Goal: Navigation & Orientation: Understand site structure

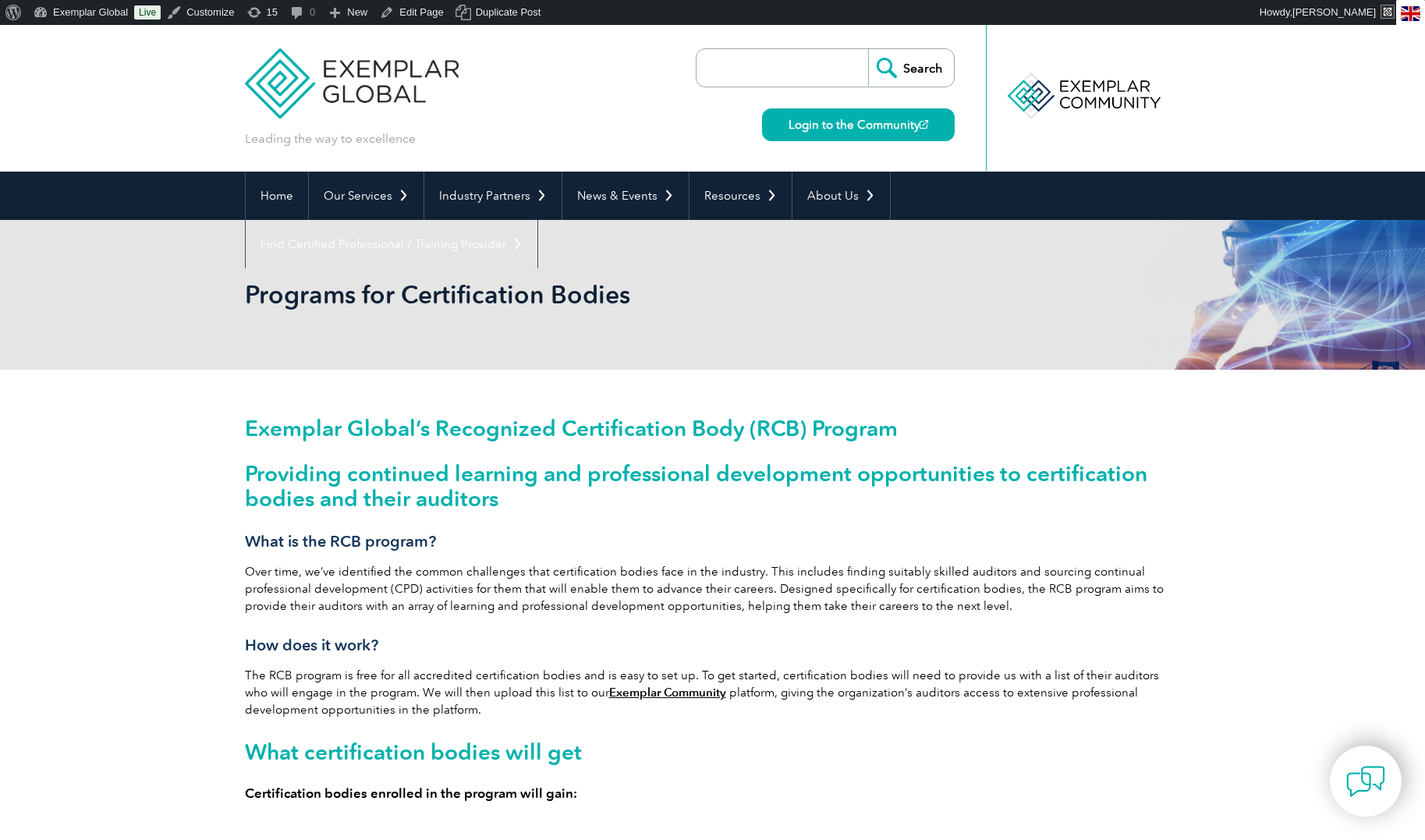
scroll to position [38, 0]
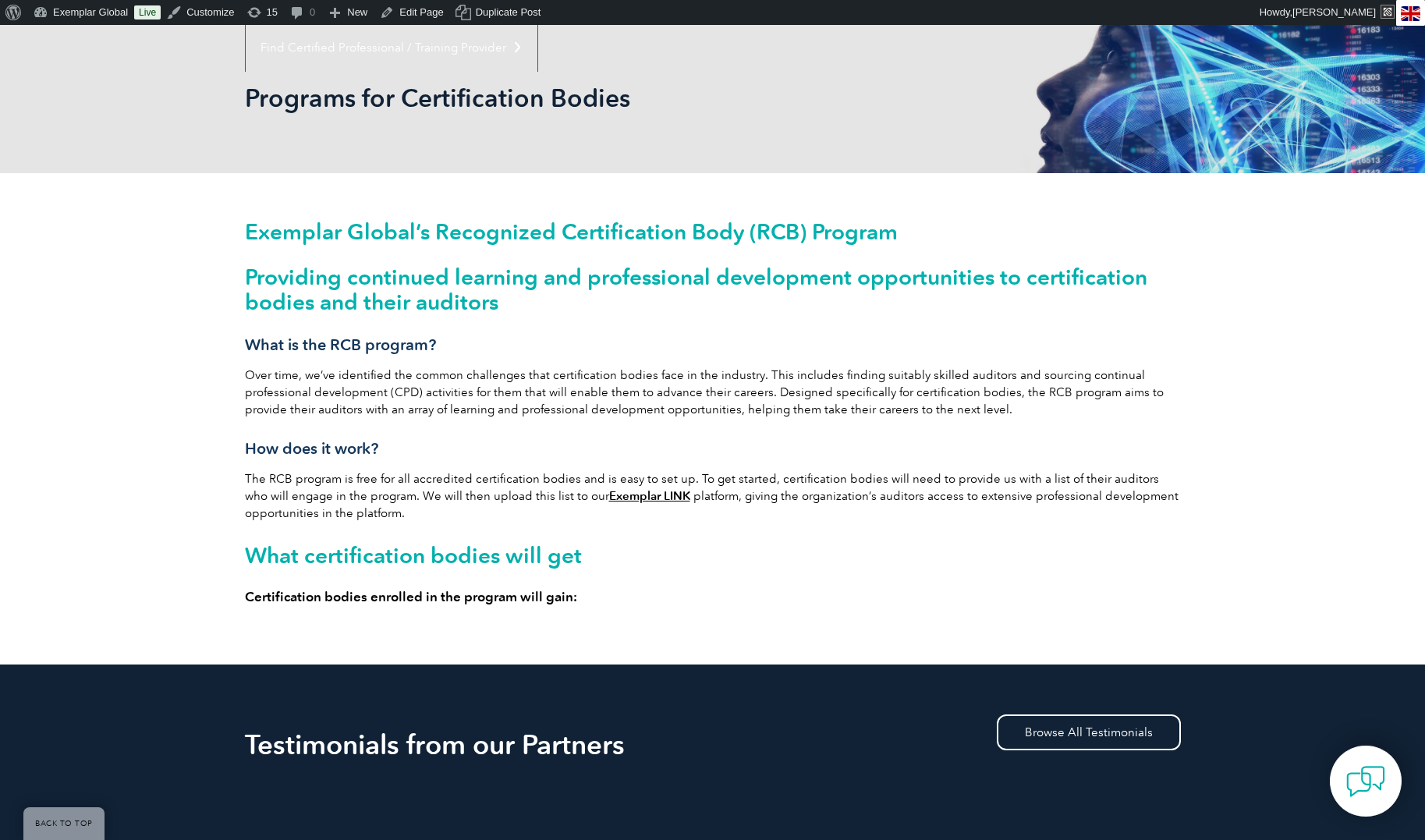
scroll to position [199, 0]
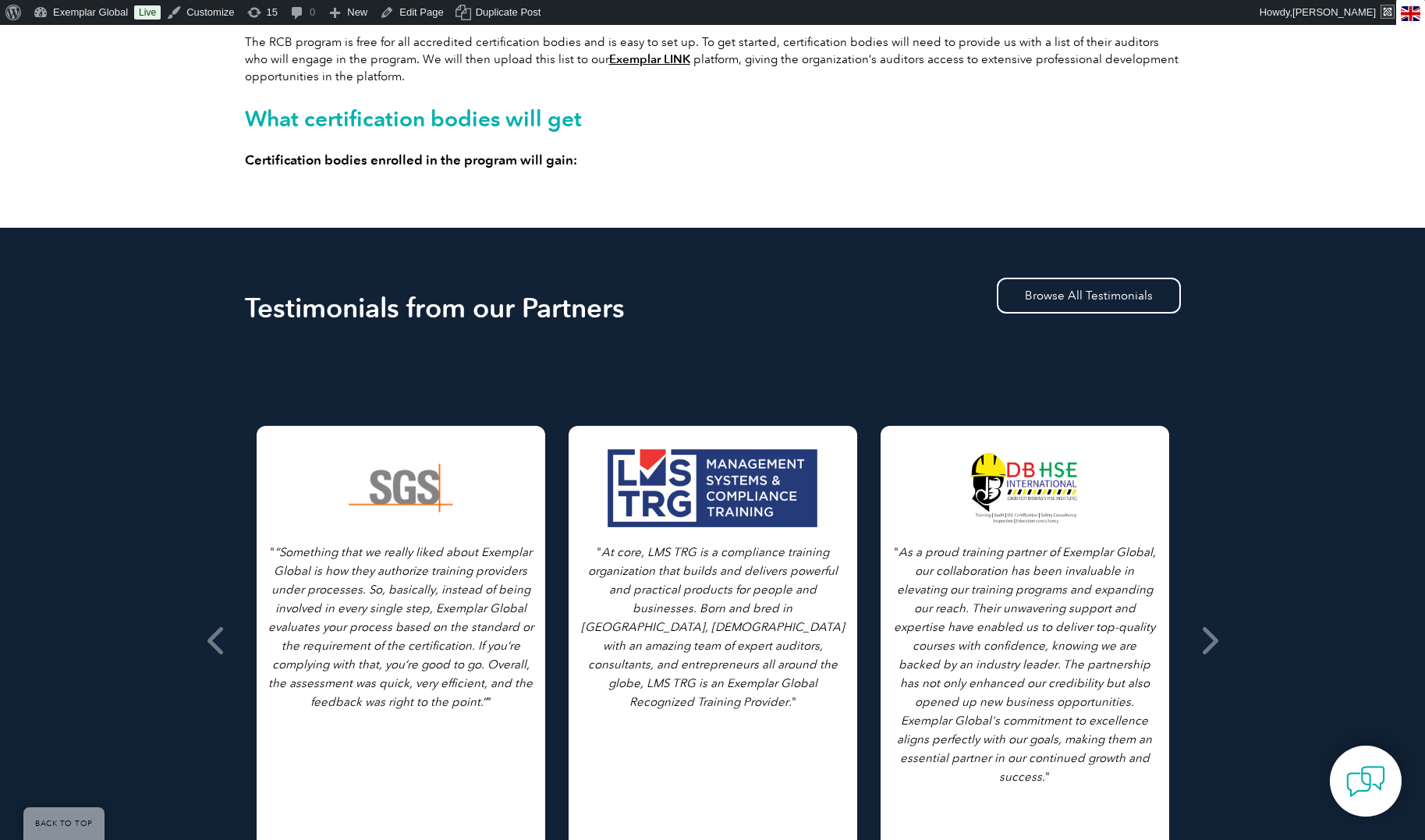
scroll to position [635, 0]
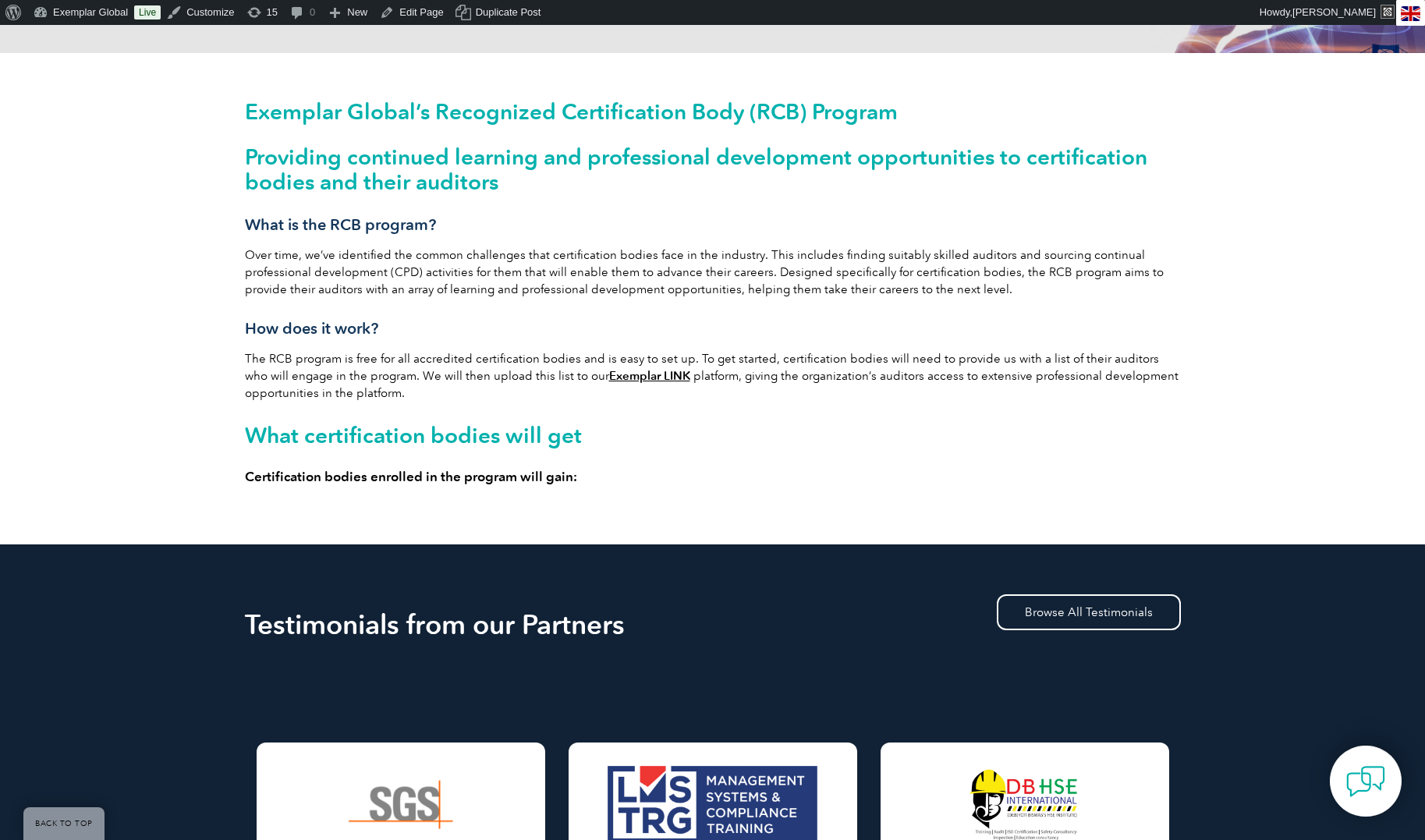
scroll to position [326, 0]
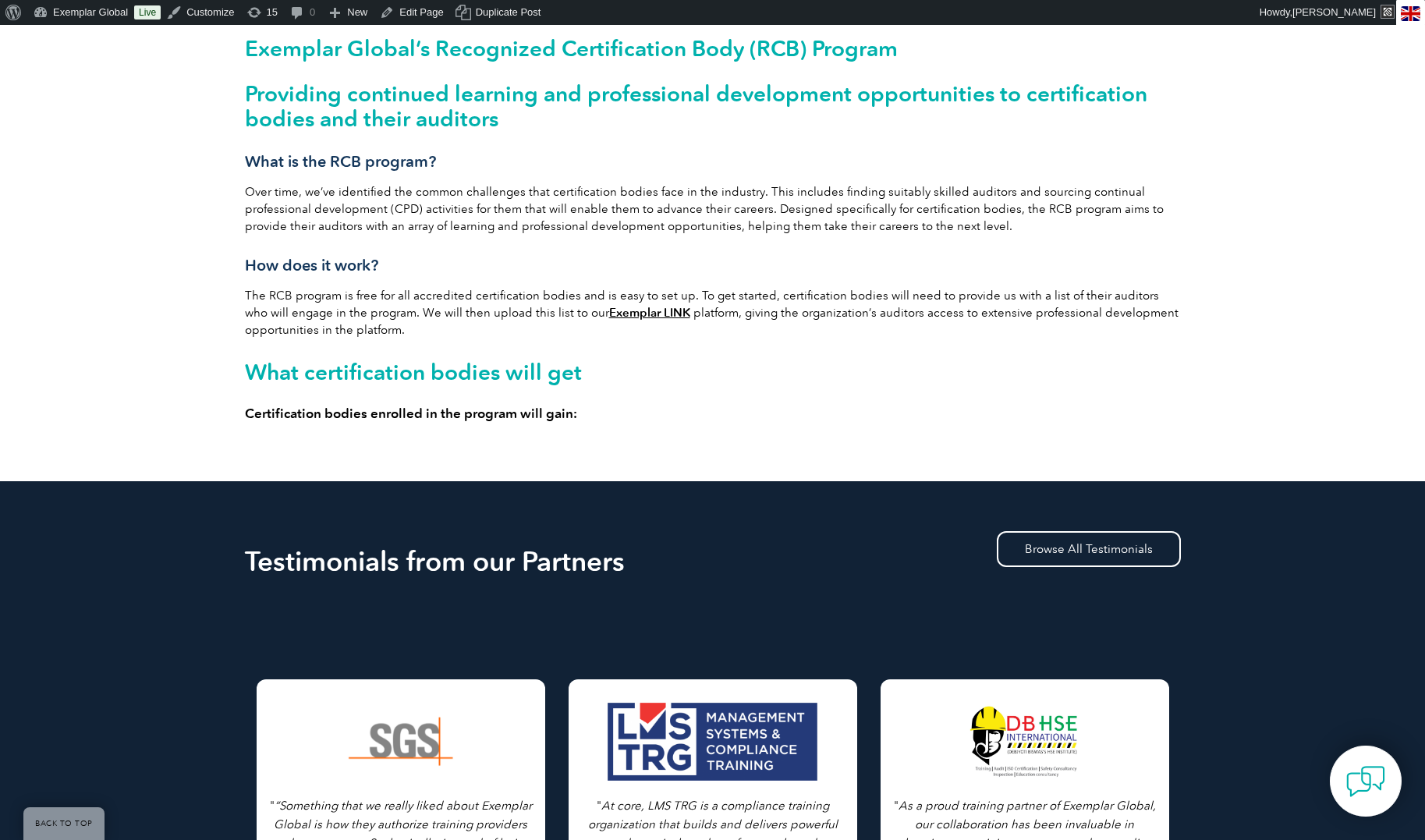
scroll to position [388, 0]
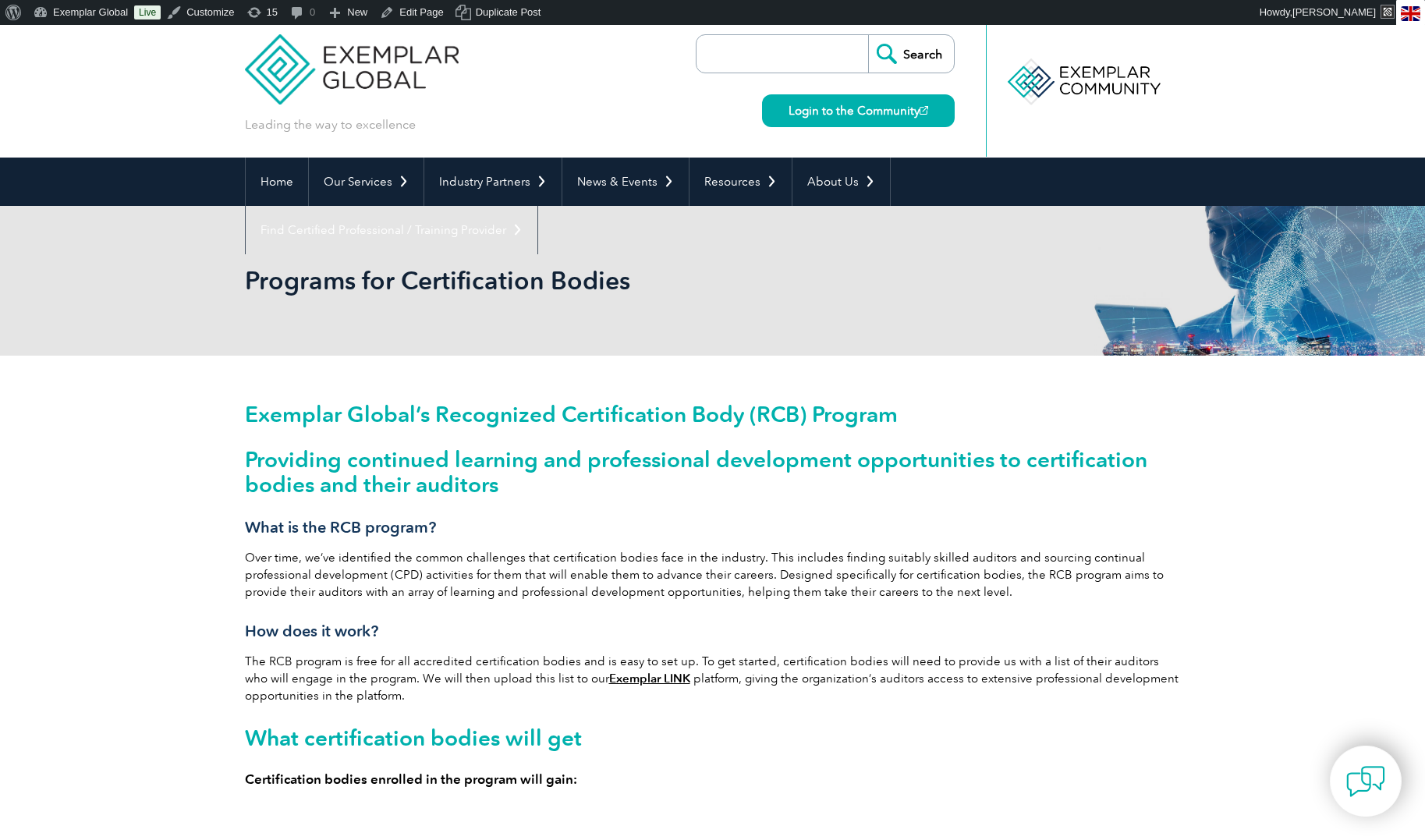
scroll to position [14, 0]
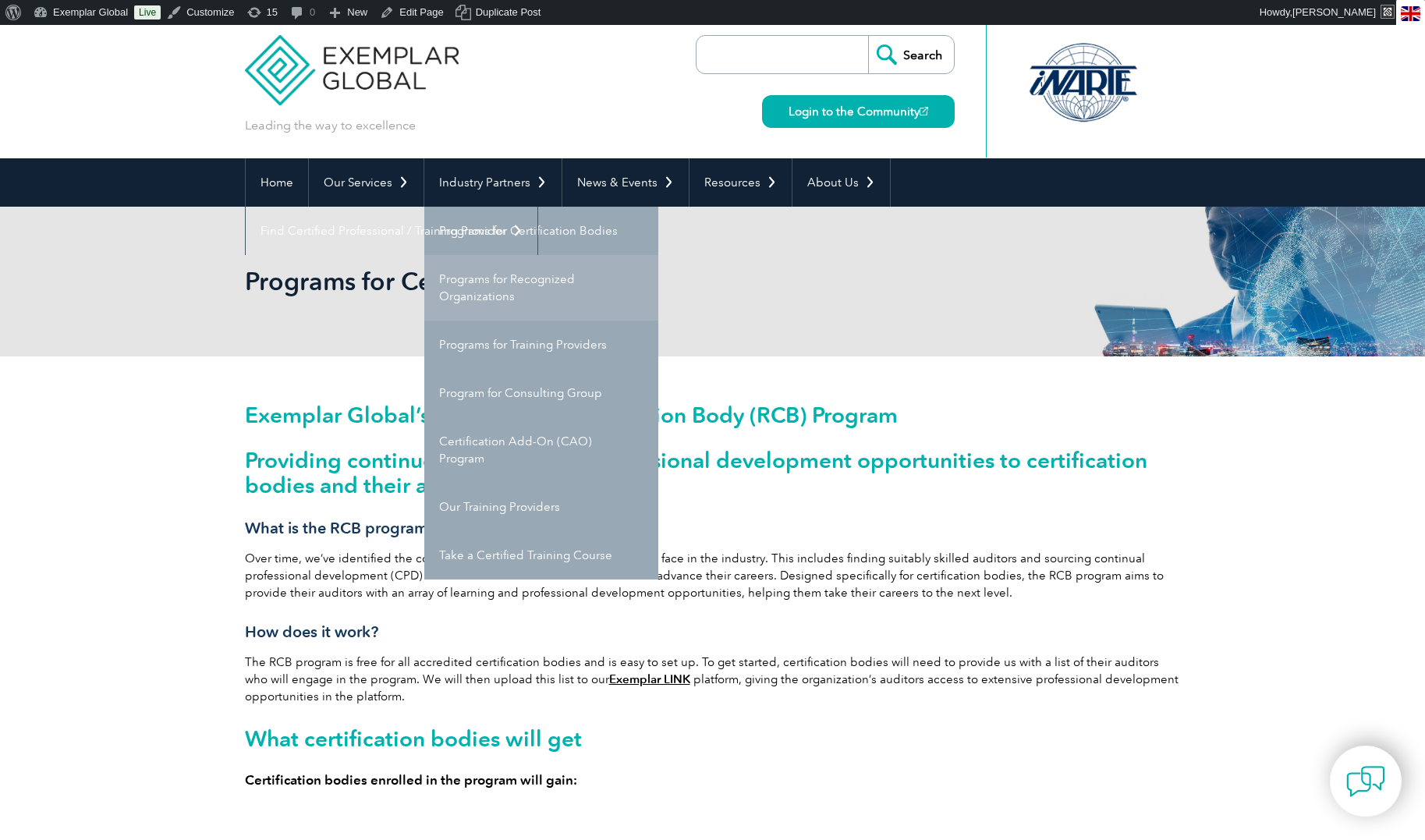
click at [489, 288] on link "Programs for Recognized Organizations" at bounding box center [542, 288] width 234 height 66
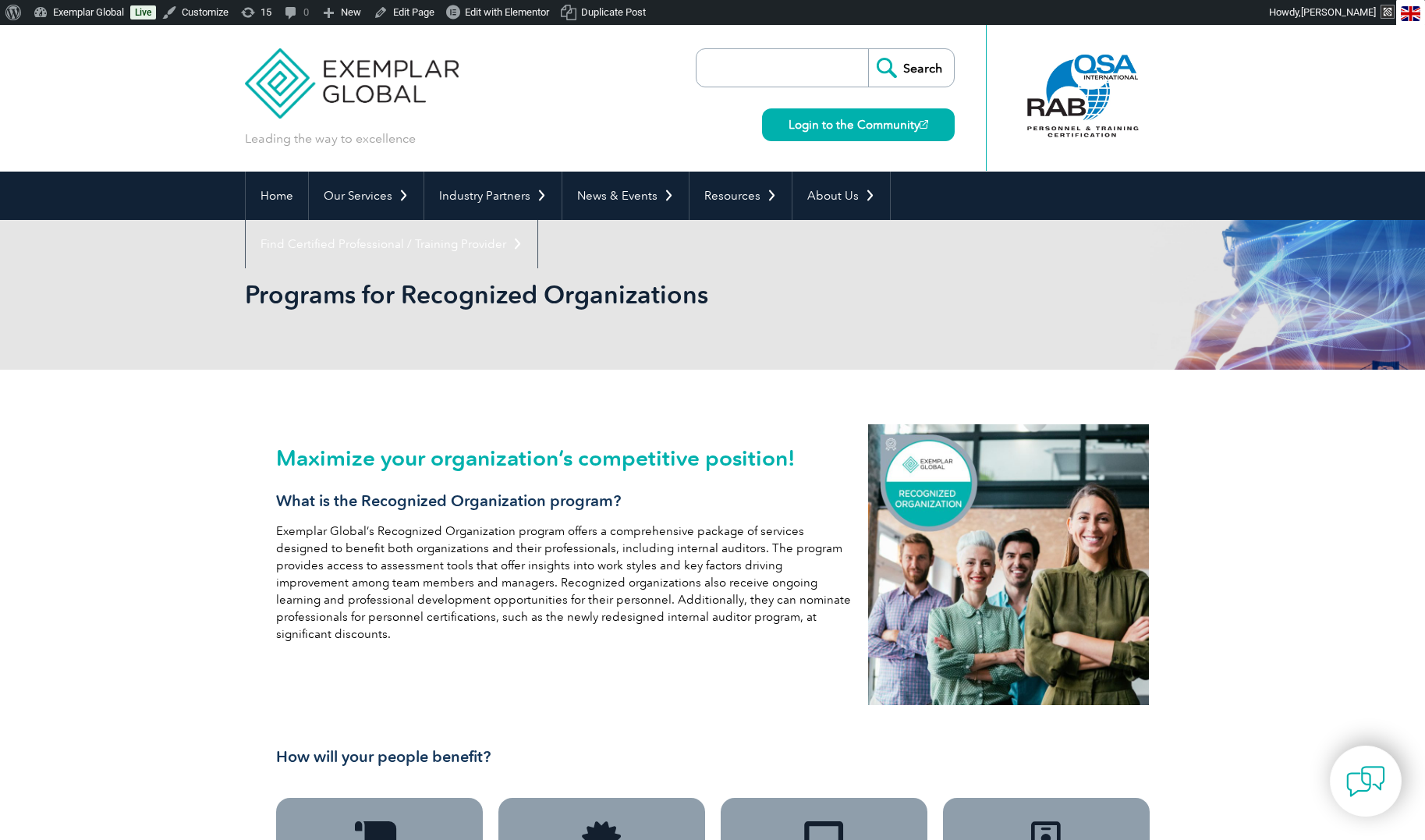
scroll to position [3, 0]
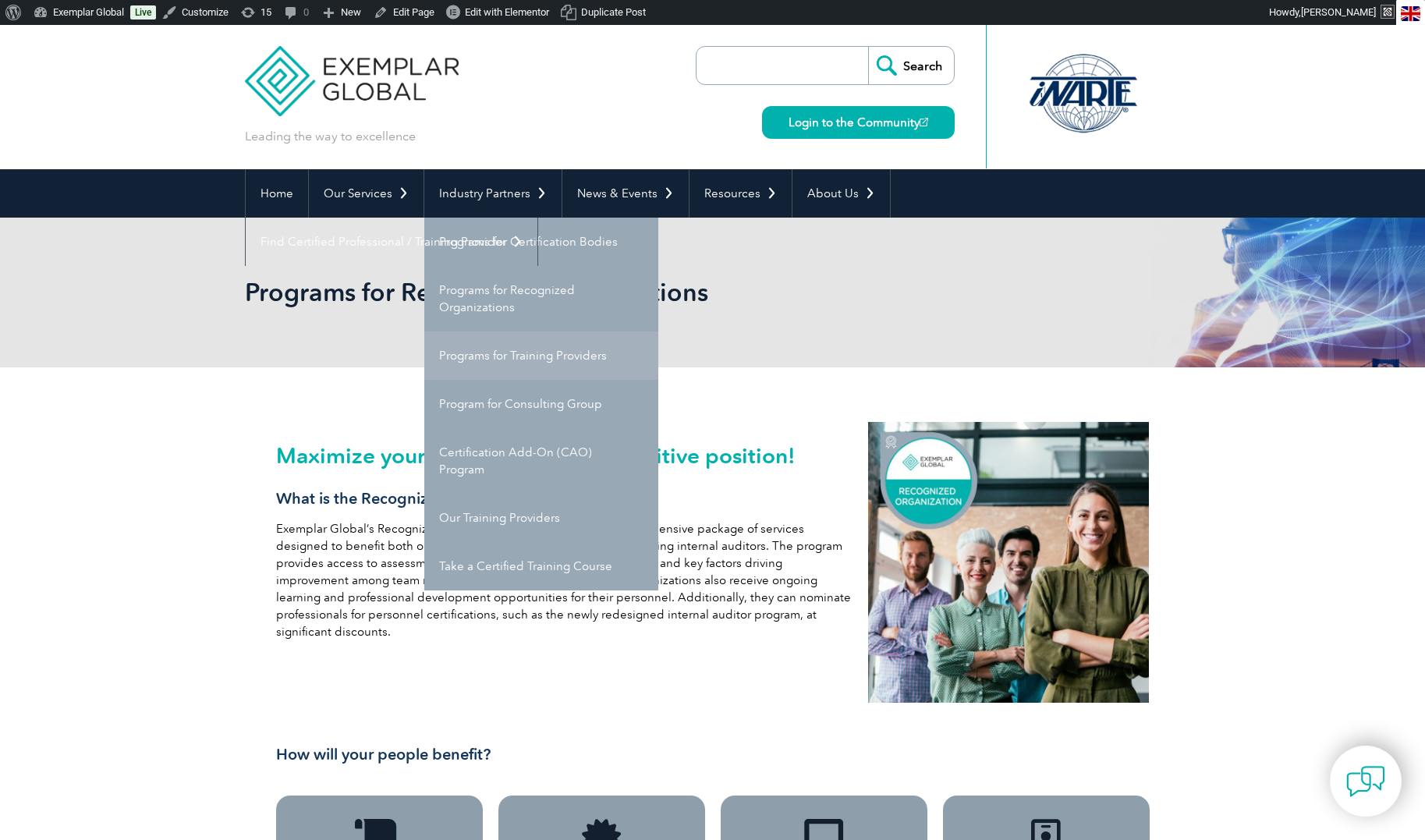
click at [493, 368] on link "Programs for Training Providers" at bounding box center [542, 356] width 234 height 49
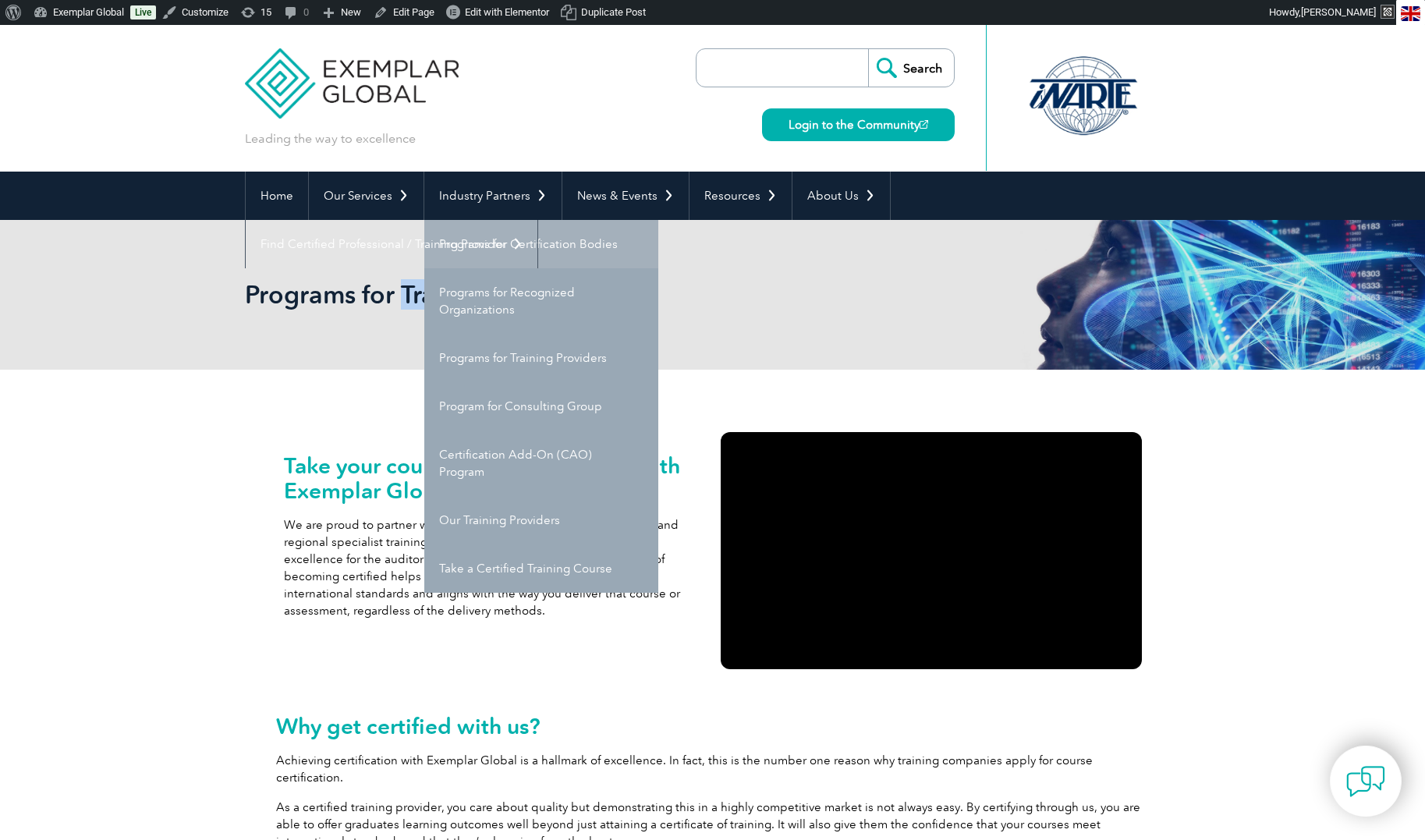
click at [490, 247] on link "Programs for Certification Bodies" at bounding box center [542, 244] width 234 height 49
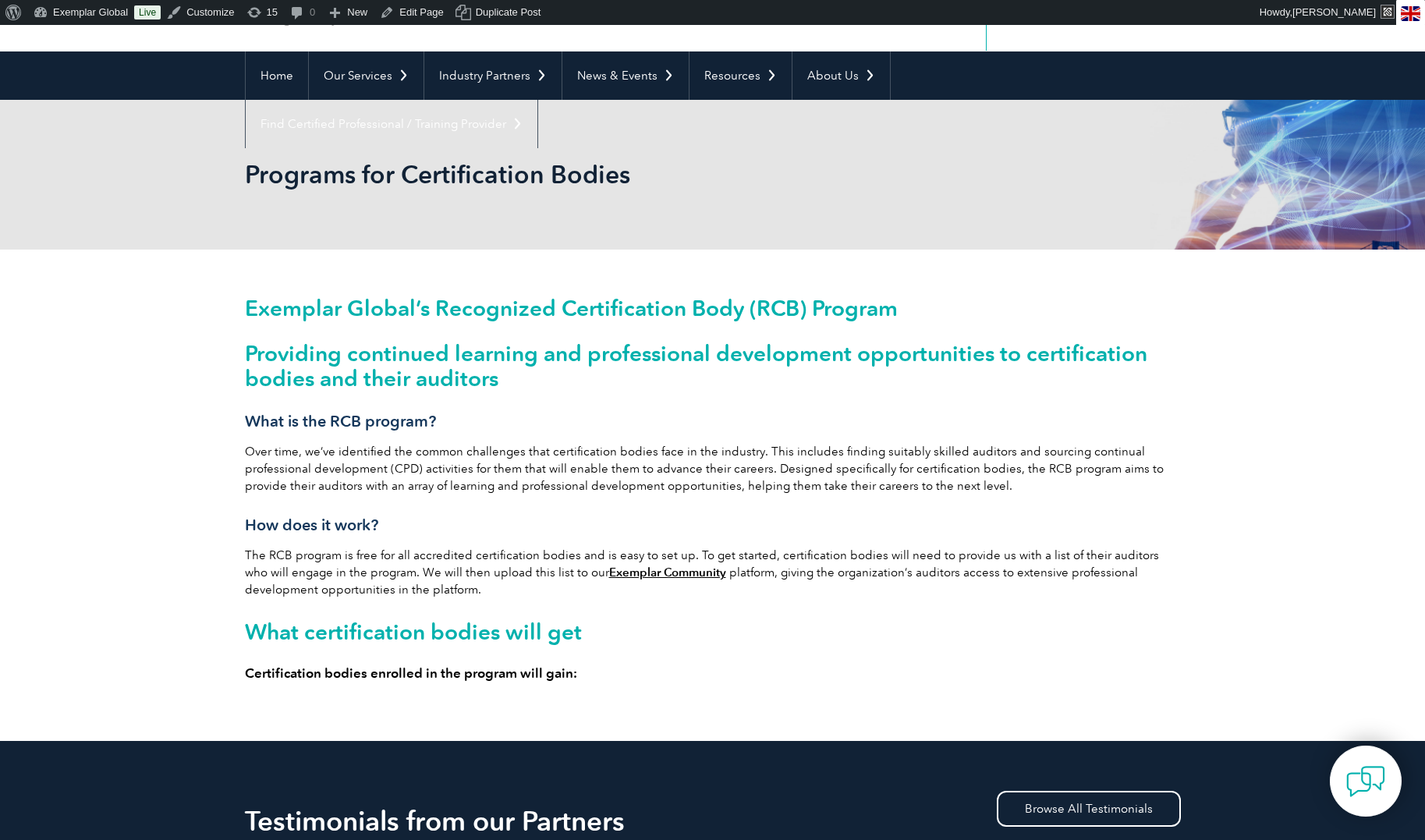
scroll to position [117, 0]
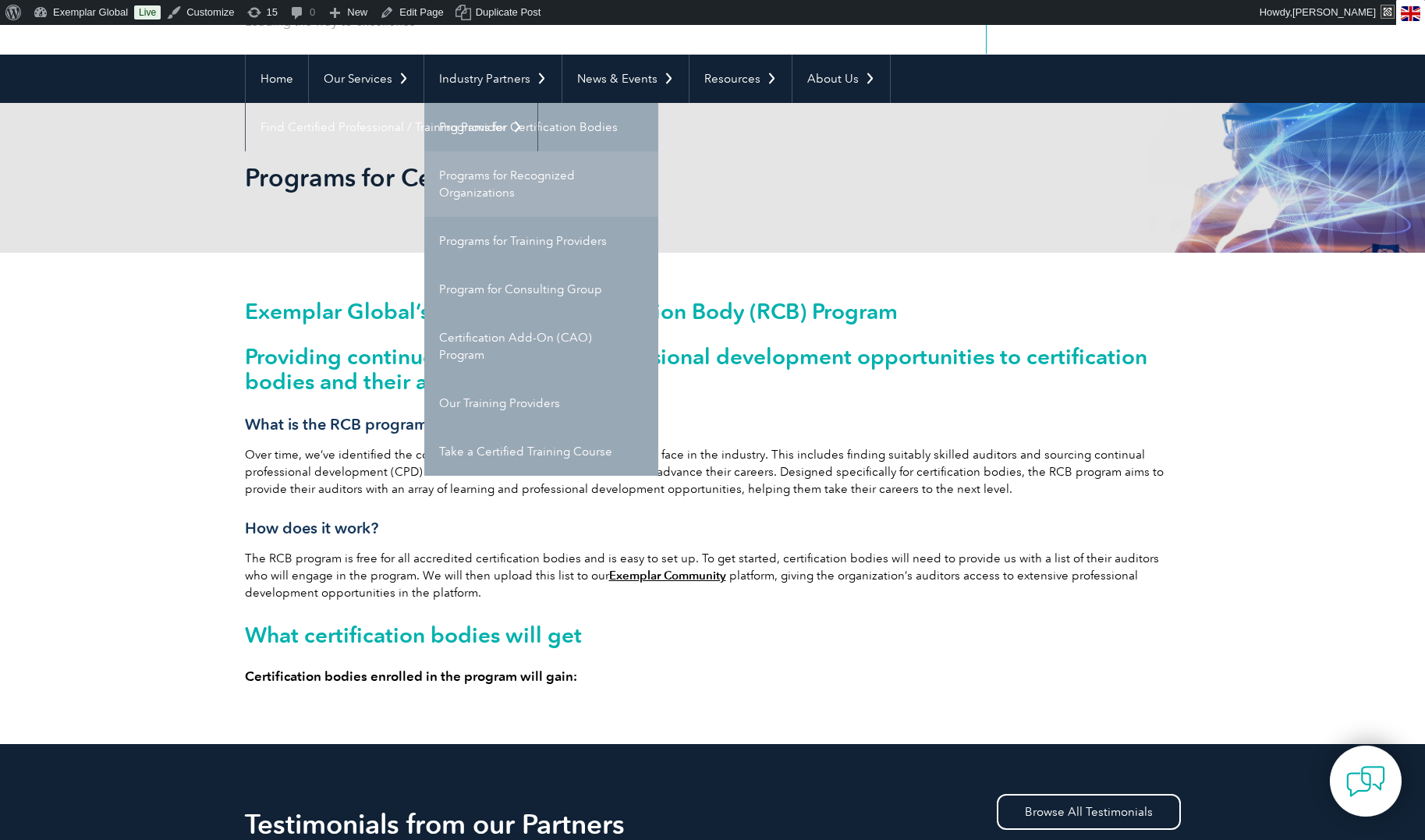
click at [463, 187] on link "Programs for Recognized Organizations" at bounding box center [542, 184] width 234 height 66
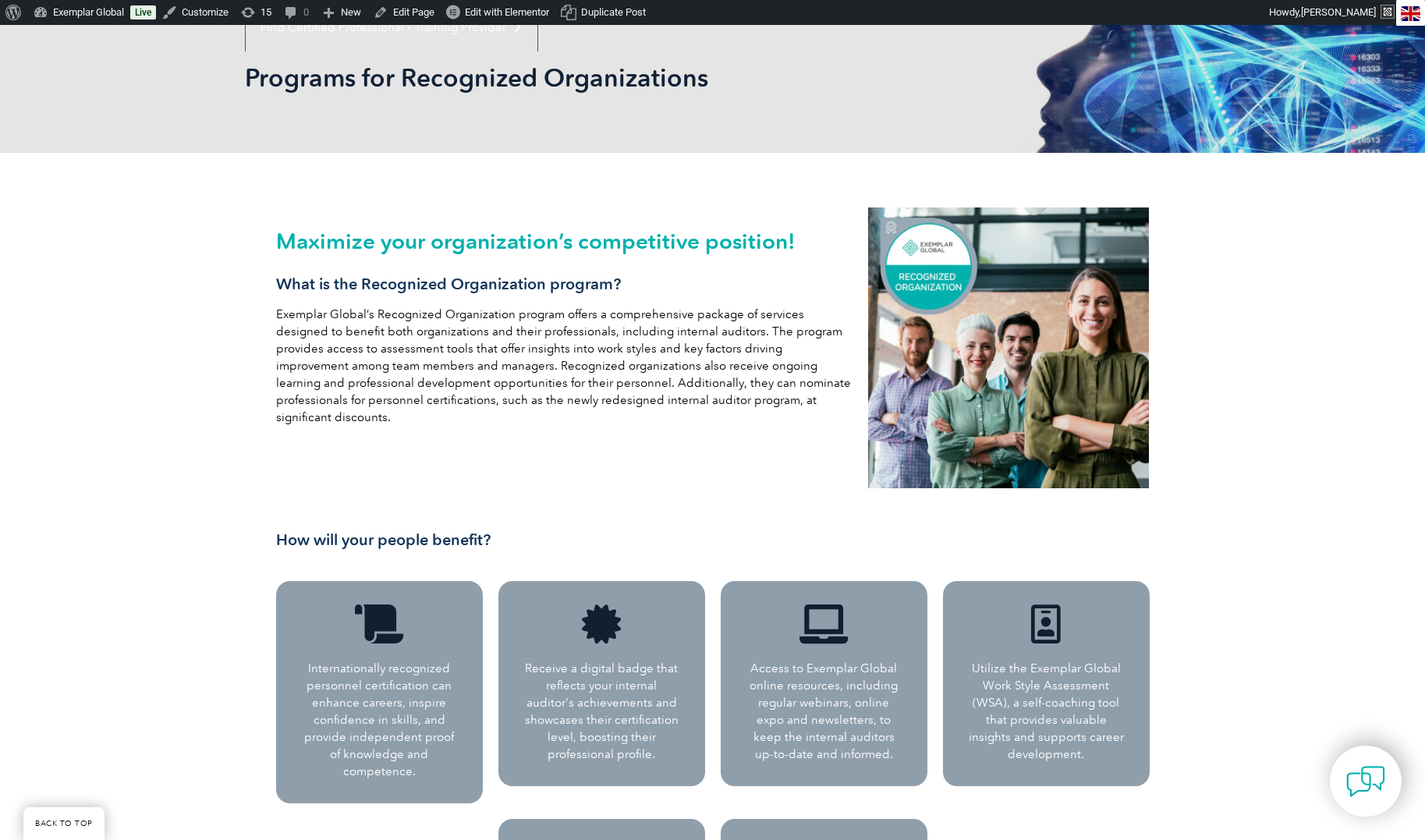
scroll to position [220, 0]
